Goal: Task Accomplishment & Management: Use online tool/utility

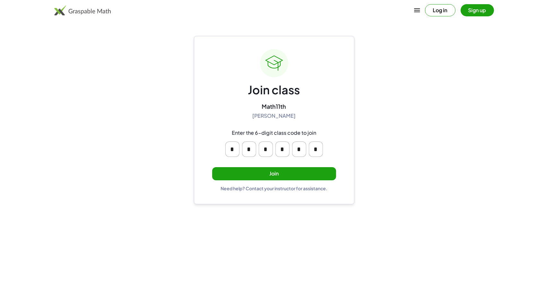
click at [269, 177] on button "Join" at bounding box center [274, 173] width 124 height 13
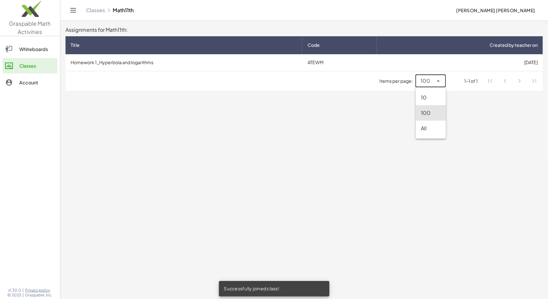
click at [434, 80] on icon at bounding box center [438, 81] width 8 height 8
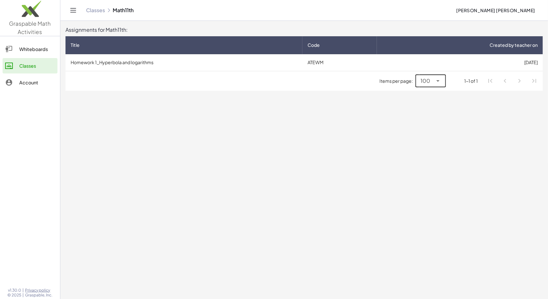
click at [434, 80] on icon at bounding box center [438, 81] width 8 height 8
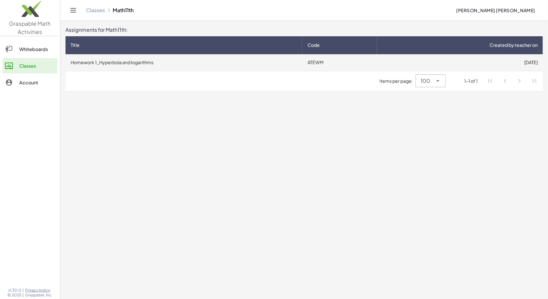
click at [373, 66] on td "ATEWM" at bounding box center [339, 62] width 74 height 17
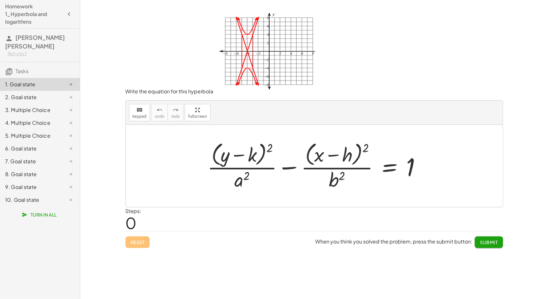
click at [247, 168] on div at bounding box center [317, 166] width 226 height 52
click at [319, 155] on div at bounding box center [317, 166] width 226 height 52
click at [136, 108] on icon "keyboard" at bounding box center [139, 110] width 6 height 8
click at [226, 152] on div at bounding box center [225, 154] width 9 height 22
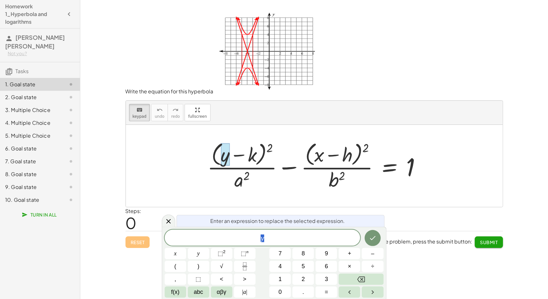
click at [148, 190] on div at bounding box center [314, 166] width 377 height 82
